Goal: Task Accomplishment & Management: Complete application form

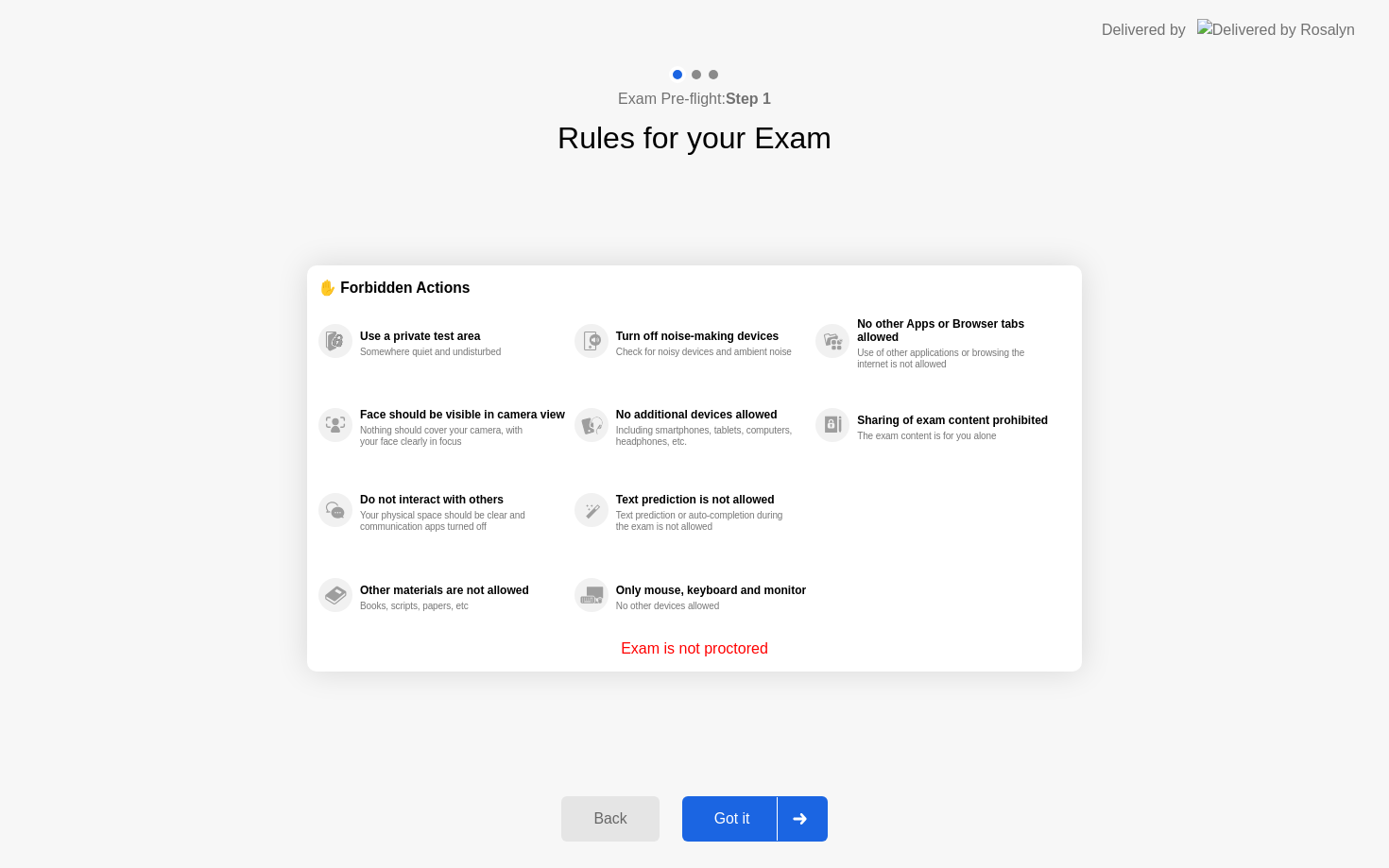
click at [736, 814] on div "Got it" at bounding box center [733, 819] width 89 height 17
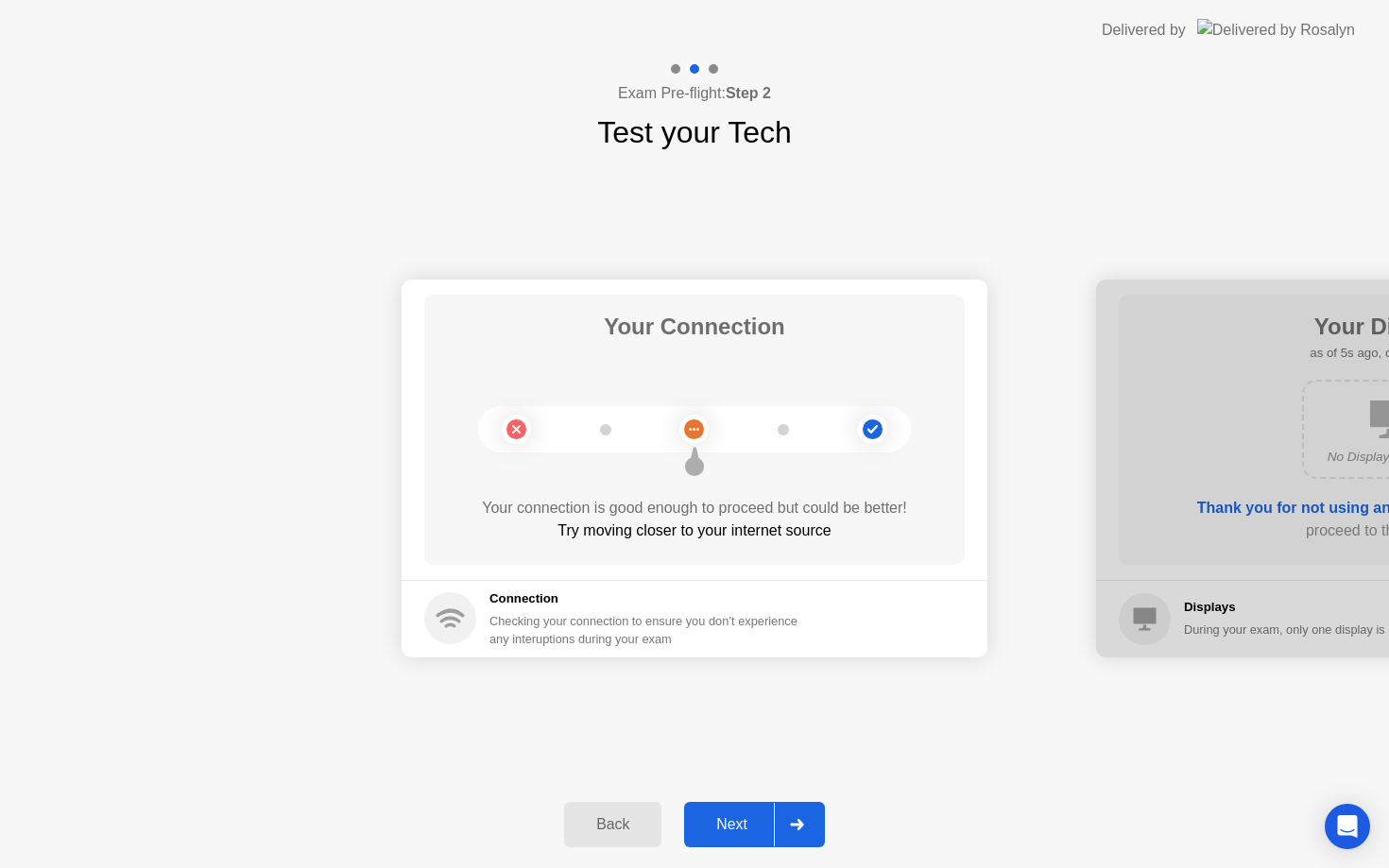
click at [739, 821] on div "Next" at bounding box center [732, 825] width 84 height 17
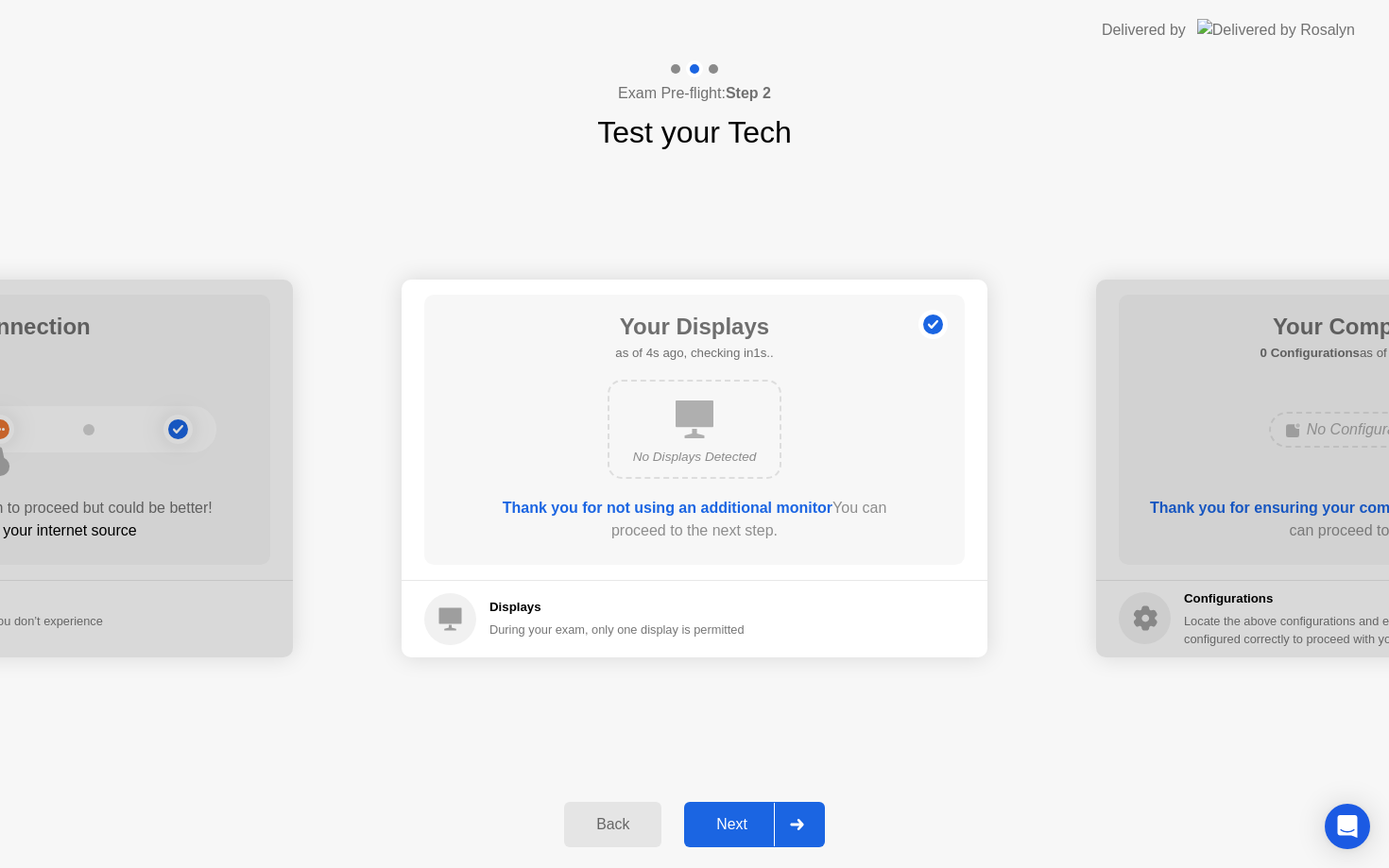
click at [745, 818] on div "Next" at bounding box center [732, 825] width 84 height 17
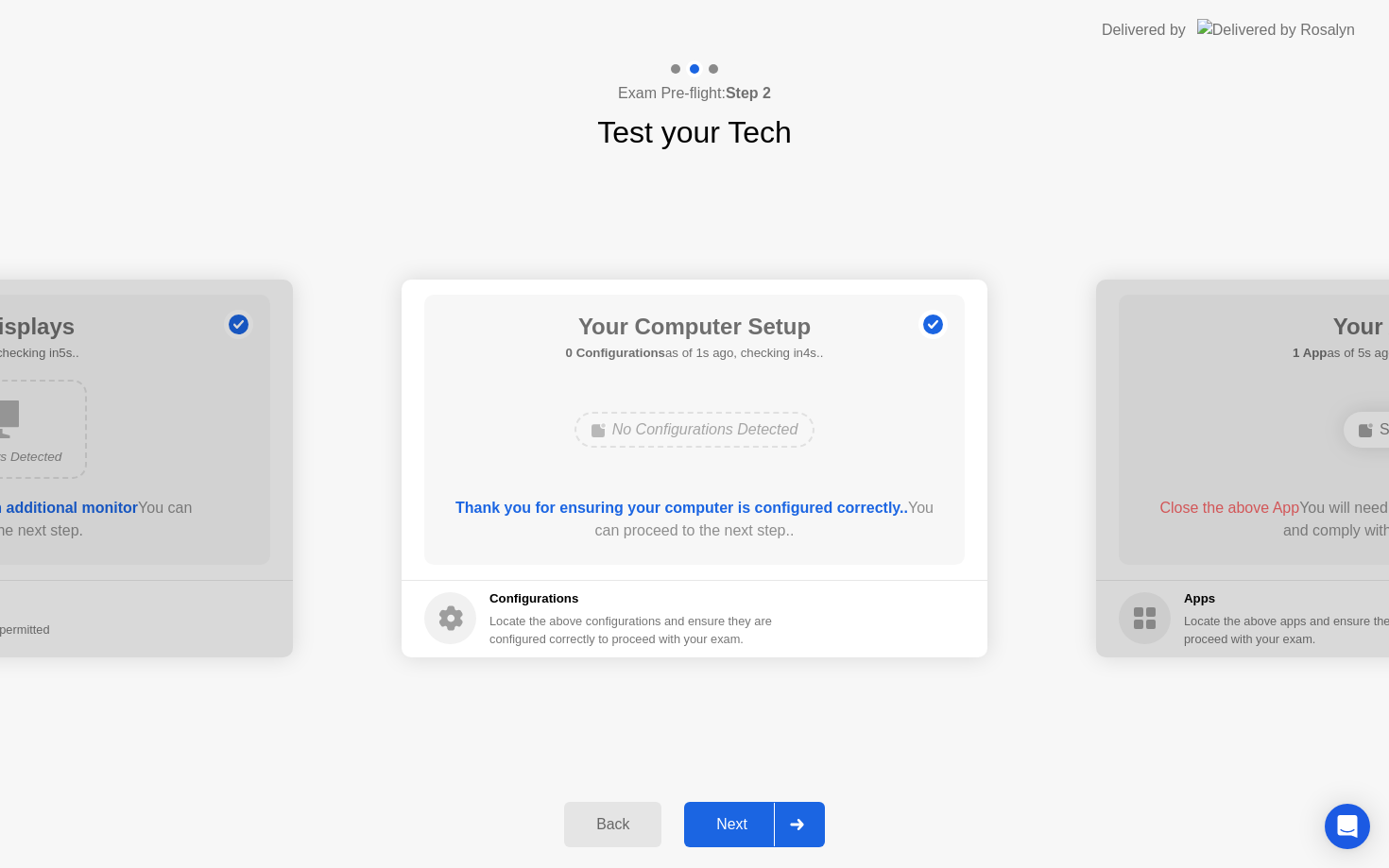
click at [745, 818] on div "Next" at bounding box center [732, 825] width 84 height 17
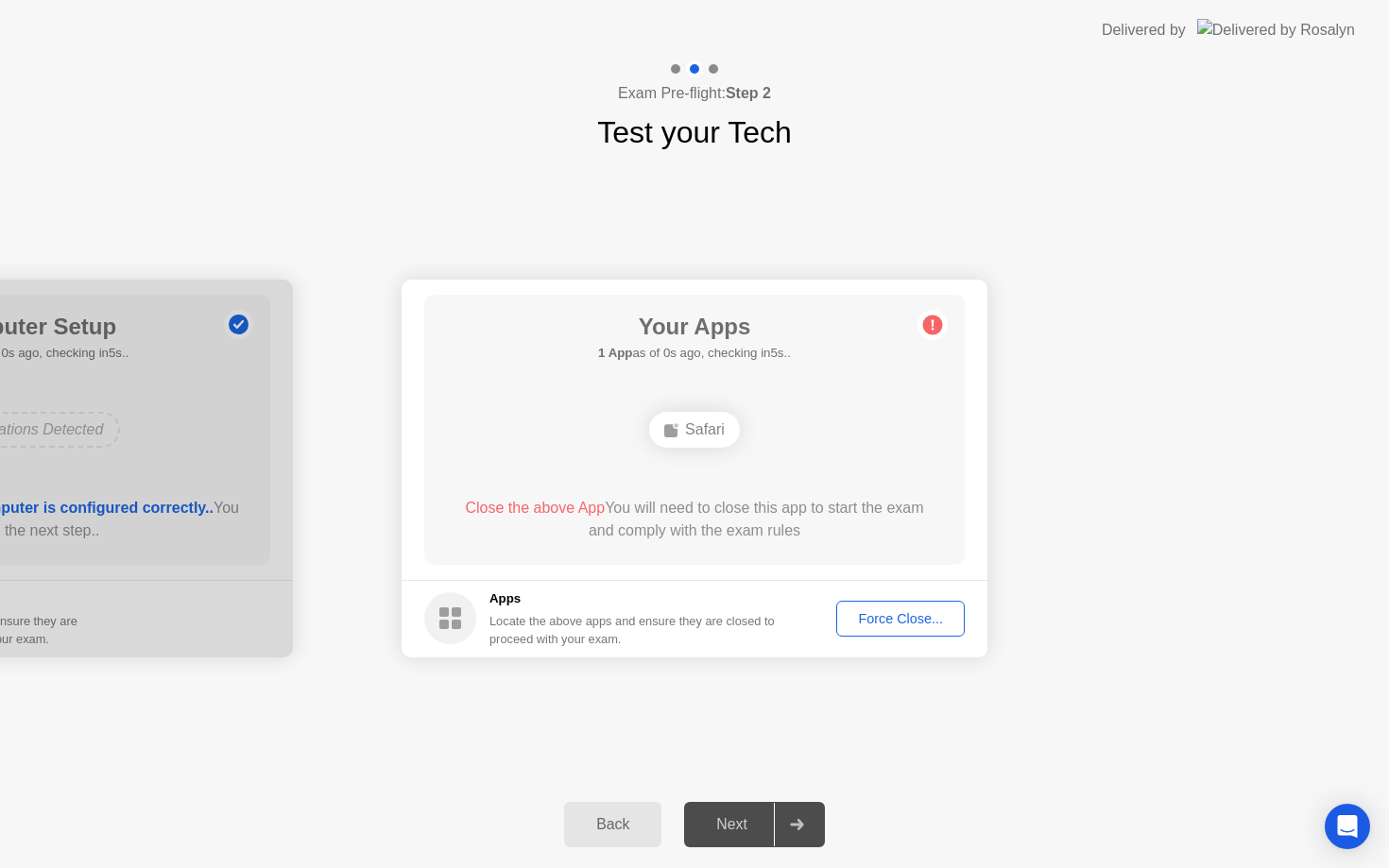
click at [906, 621] on div "Force Close..." at bounding box center [901, 619] width 116 height 15
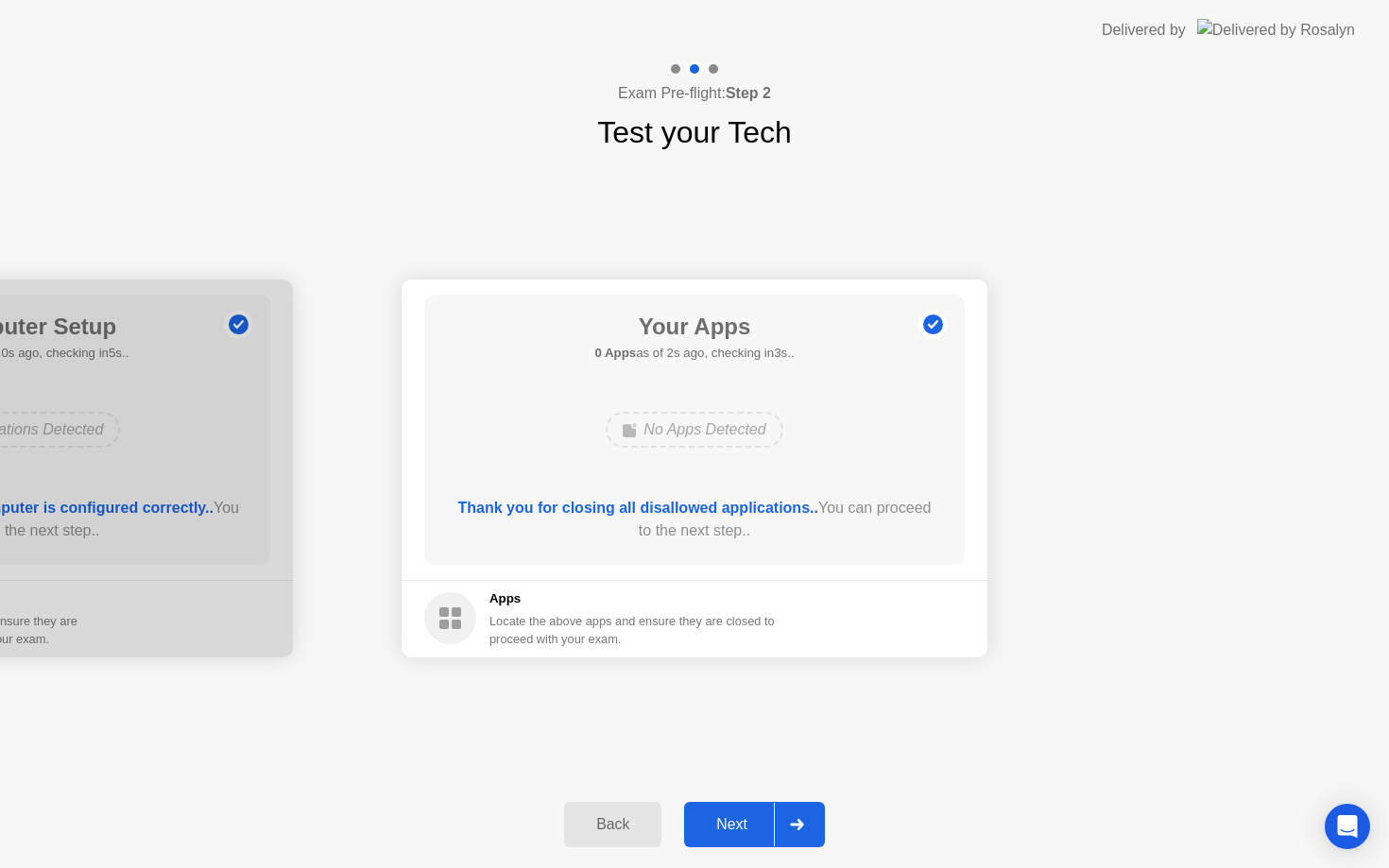
click at [741, 821] on div "Next" at bounding box center [732, 825] width 84 height 17
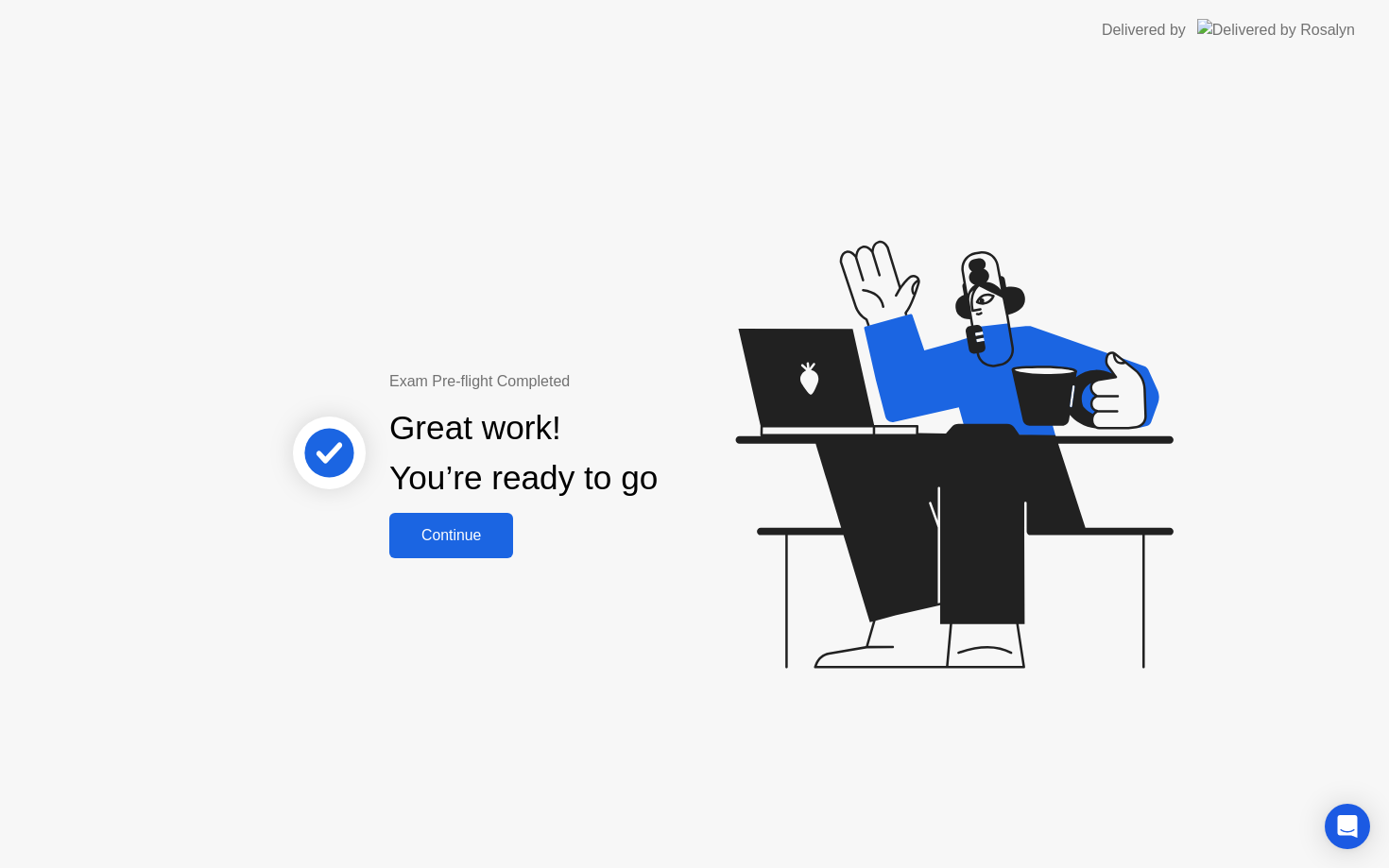
click at [461, 534] on div "Continue" at bounding box center [450, 536] width 113 height 17
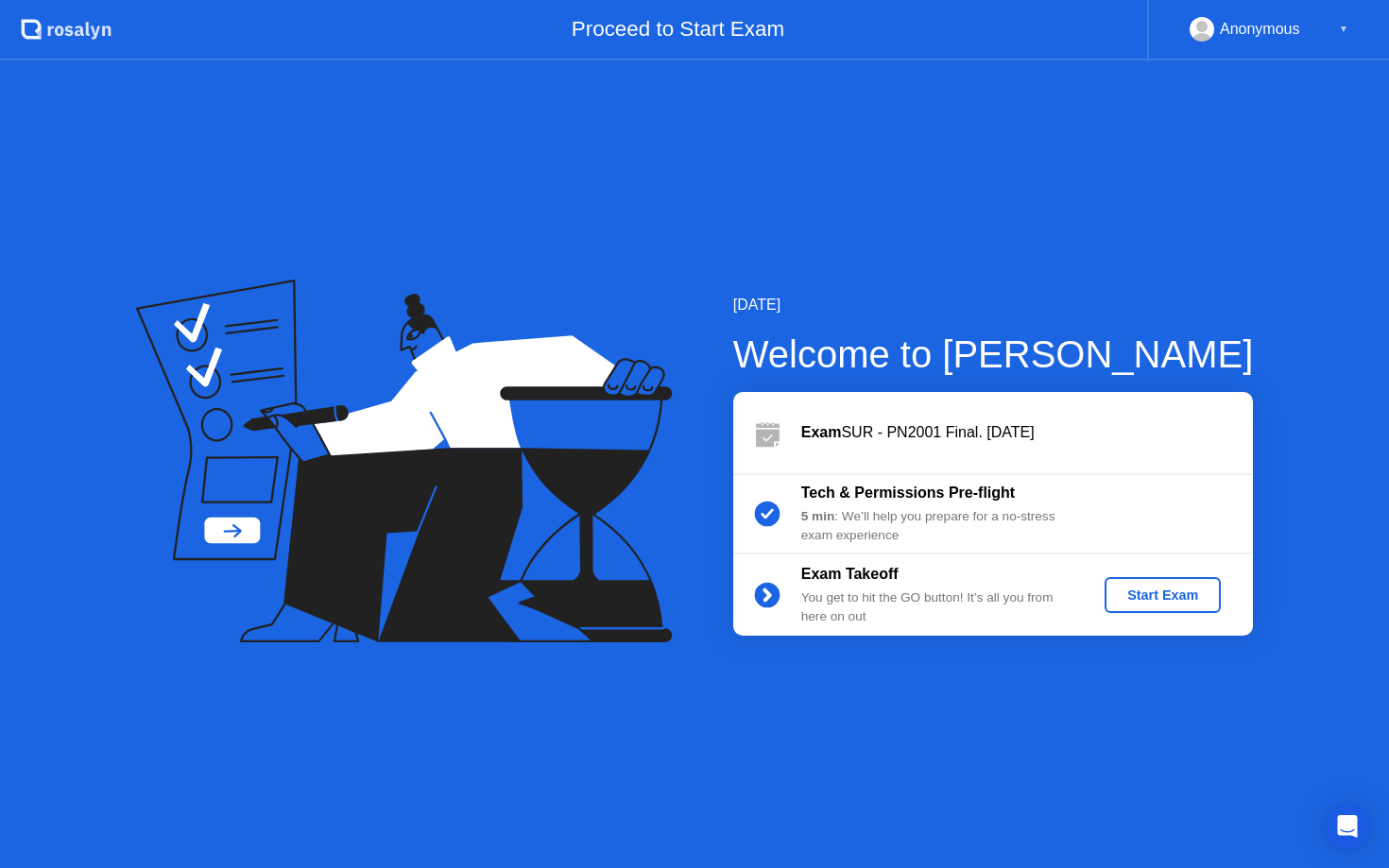
click at [1170, 595] on div "Start Exam" at bounding box center [1163, 596] width 101 height 15
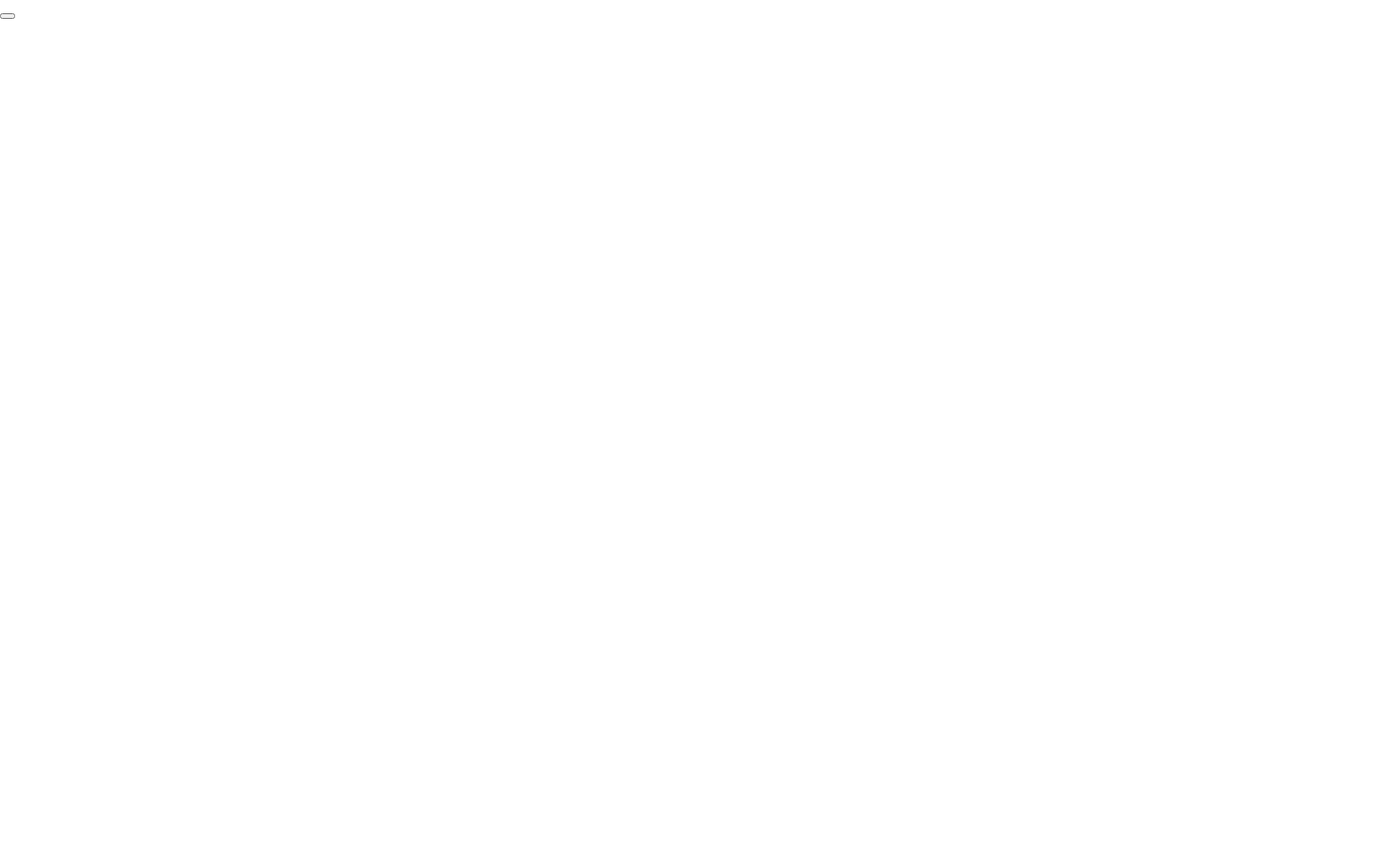
click div "End Proctoring Session"
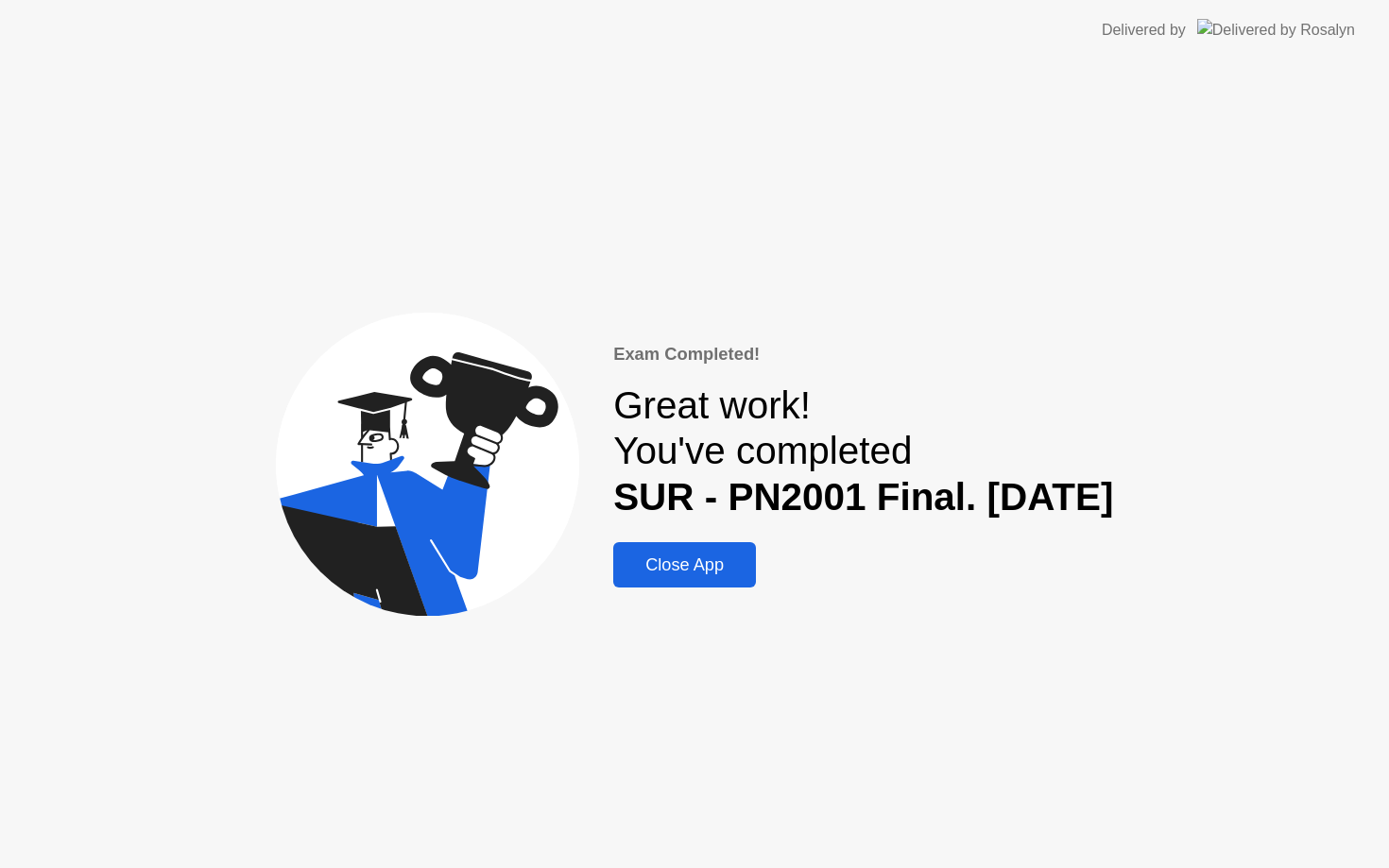
click at [634, 573] on div "Close App" at bounding box center [684, 565] width 131 height 20
